Goal: Information Seeking & Learning: Learn about a topic

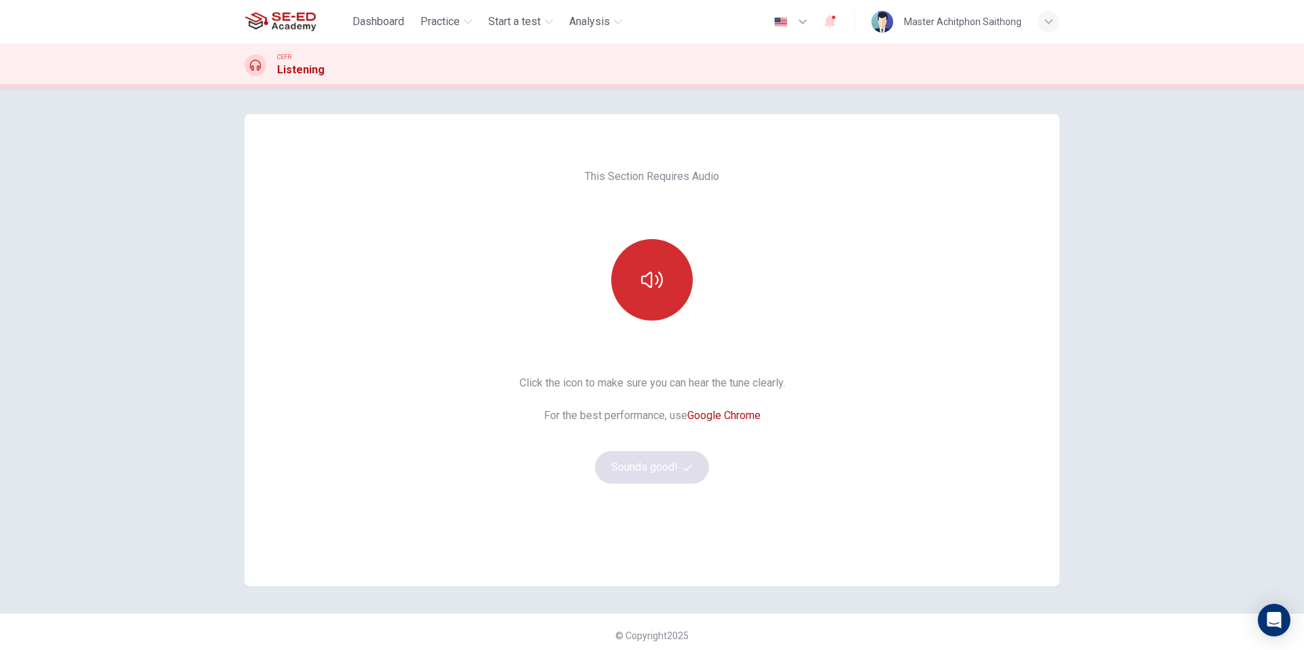
click at [663, 285] on button "button" at bounding box center [651, 279] width 81 height 81
click at [674, 462] on button "Sounds good!" at bounding box center [652, 467] width 114 height 33
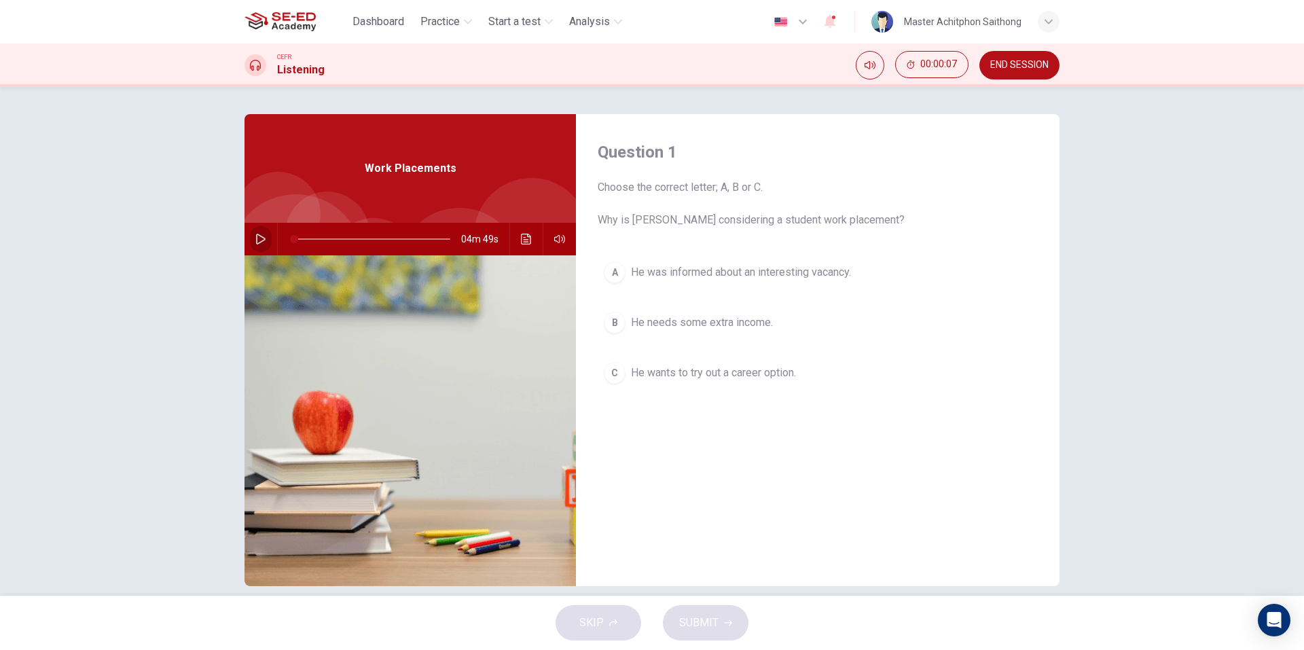
click at [255, 242] on icon "button" at bounding box center [260, 239] width 11 height 11
click at [887, 383] on button "C He wants to try out a career option." at bounding box center [818, 373] width 440 height 34
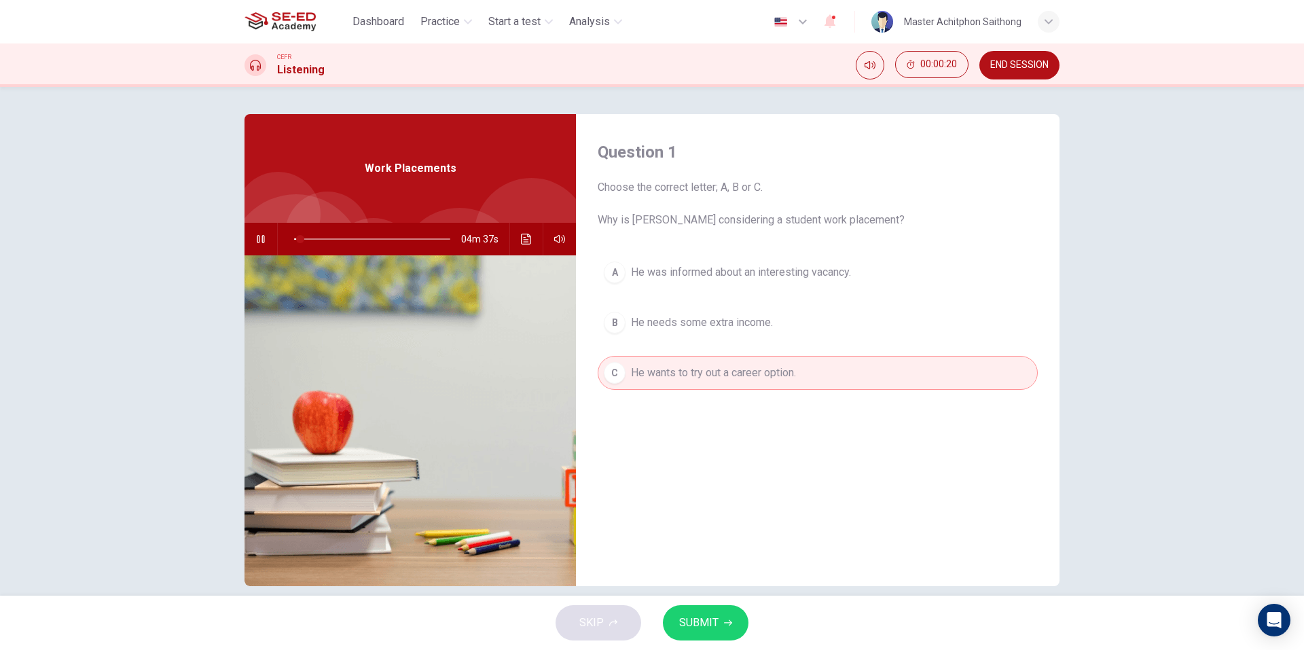
drag, startPoint x: 768, startPoint y: 241, endPoint x: 763, endPoint y: 215, distance: 27.0
click at [767, 239] on div "Question 1 Choose the correct letter; A, B or C. Why is [PERSON_NAME] consideri…" at bounding box center [817, 350] width 483 height 472
click at [295, 242] on span at bounding box center [299, 239] width 8 height 8
click at [807, 492] on div "Question 1 Choose the correct letter; A, B or C. Why is [PERSON_NAME] consideri…" at bounding box center [817, 350] width 483 height 472
click at [257, 239] on icon "button" at bounding box center [260, 239] width 7 height 8
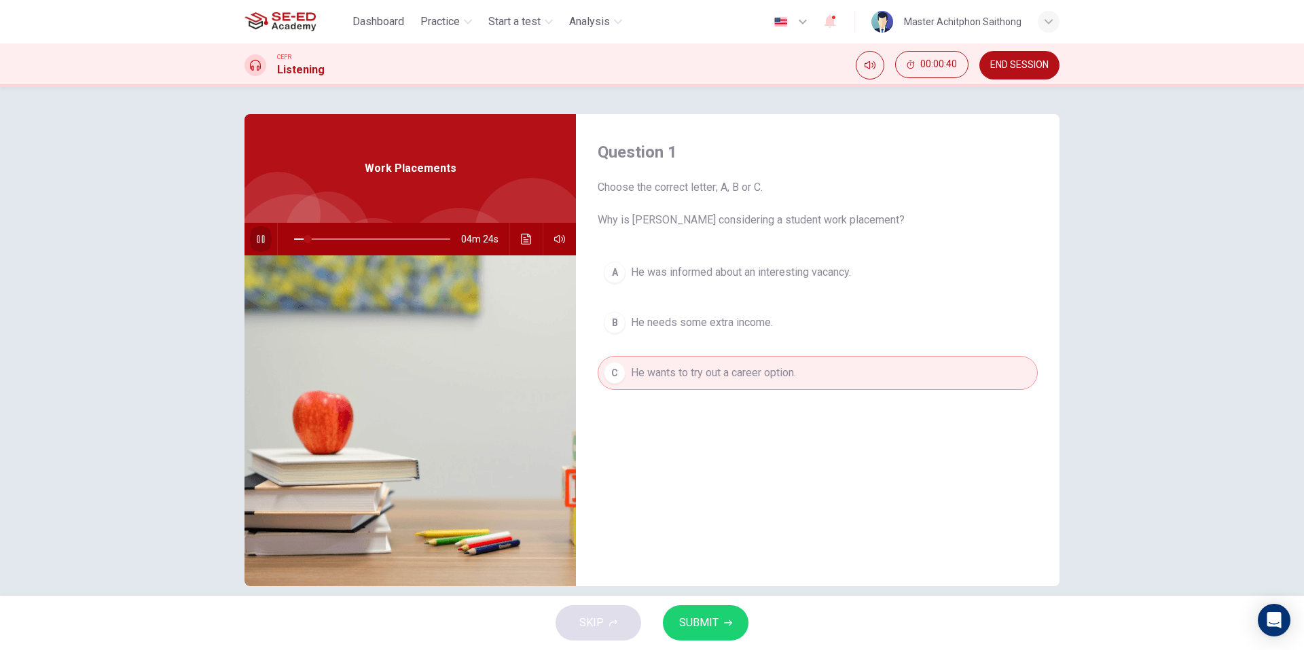
type input "9"
click at [169, 86] on div "CEFR Listening 00:01:26 END SESSION" at bounding box center [652, 64] width 1304 height 43
click at [615, 621] on div "SKIP SUBMIT" at bounding box center [652, 622] width 1304 height 54
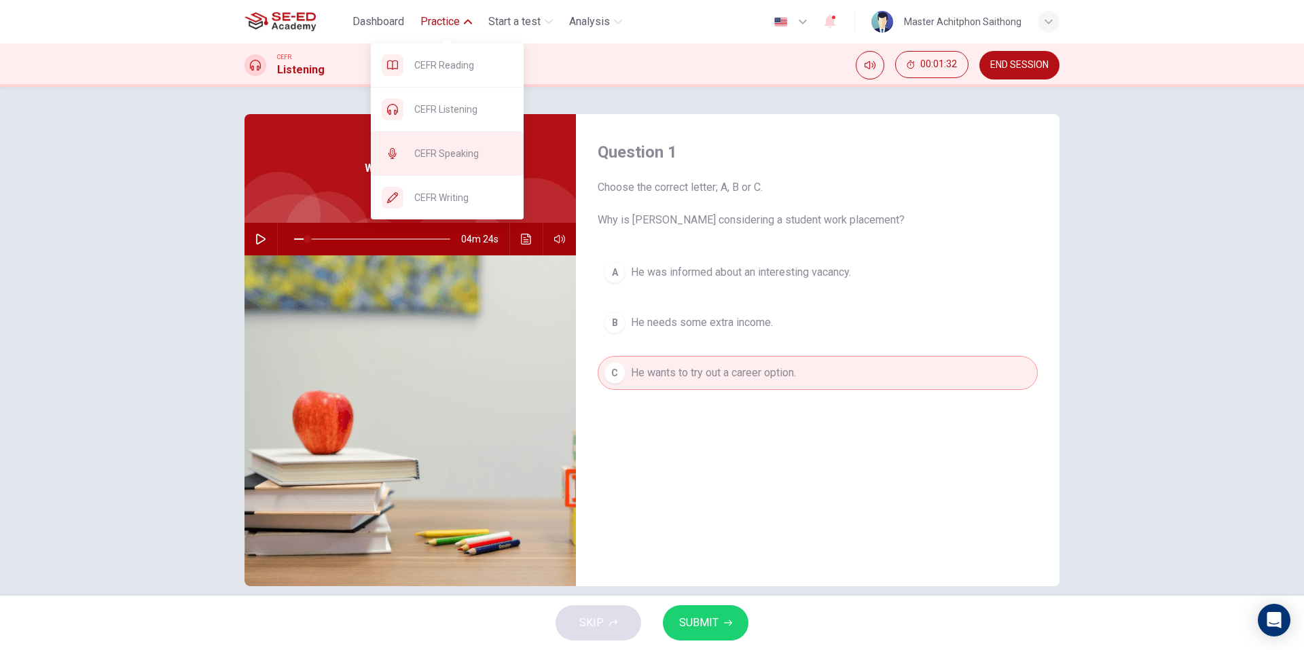
click at [454, 149] on span "CEFR Speaking" at bounding box center [463, 153] width 98 height 16
click at [441, 20] on span "Practice" at bounding box center [439, 22] width 39 height 16
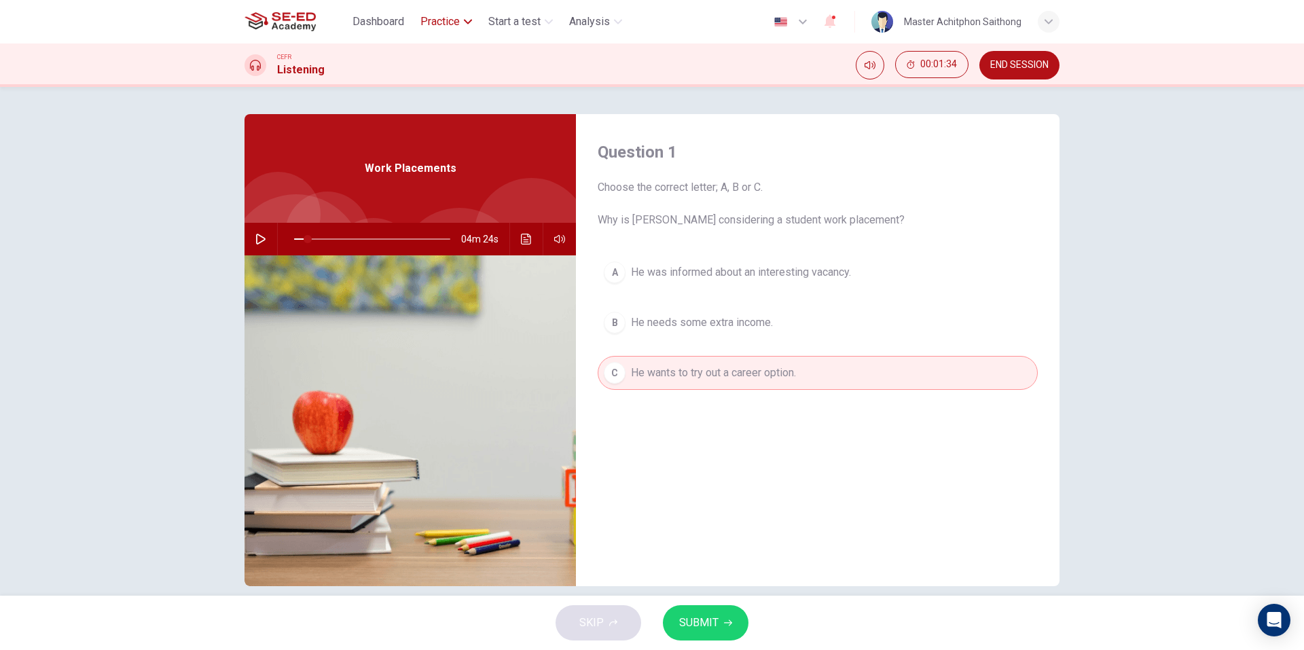
click at [440, 22] on span "Practice" at bounding box center [439, 22] width 39 height 16
